Goal: Find contact information: Find contact information

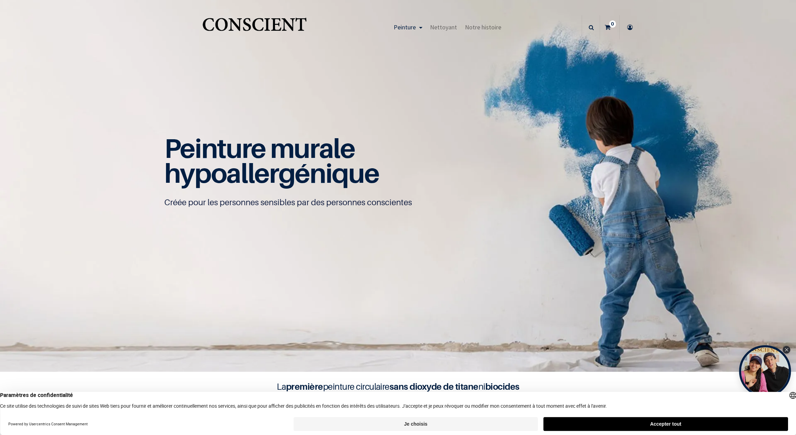
scroll to position [0, 0]
click at [469, 27] on span "Notre histoire" at bounding box center [482, 27] width 36 height 8
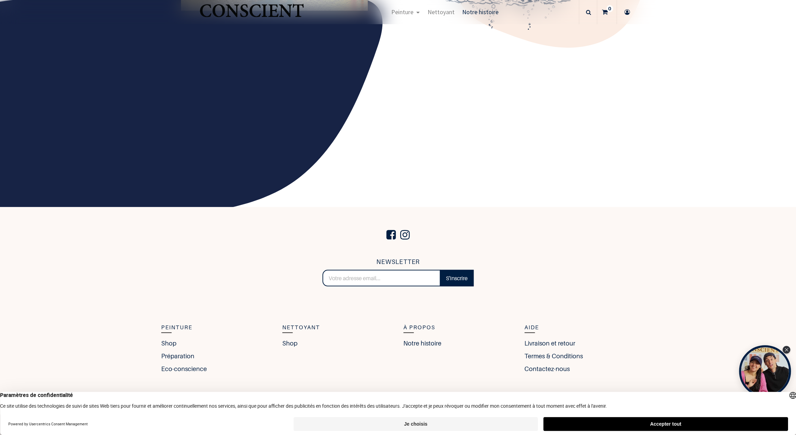
scroll to position [1029, 0]
click at [539, 370] on link "Contactez-nous" at bounding box center [548, 368] width 49 height 9
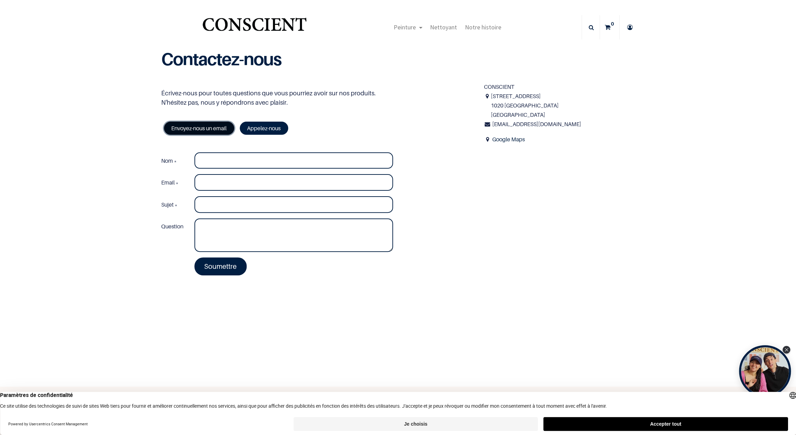
click at [201, 127] on link "Envoyez-nous un email" at bounding box center [199, 128] width 70 height 13
